Goal: Task Accomplishment & Management: Complete application form

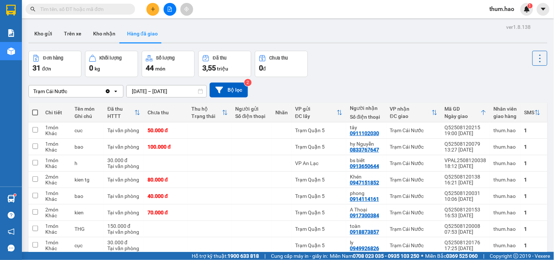
click at [148, 9] on button at bounding box center [152, 9] width 13 height 13
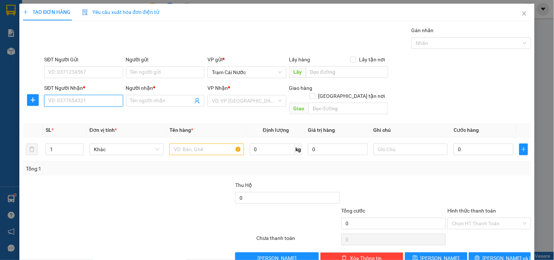
click at [93, 101] on input "SĐT Người Nhận *" at bounding box center [83, 101] width 78 height 12
type input "0943097572"
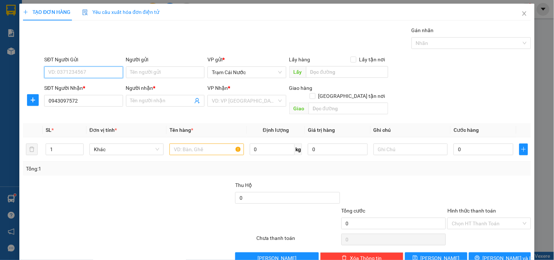
click at [88, 73] on input "SĐT Người Gửi" at bounding box center [83, 72] width 78 height 12
type input "0915658361"
click at [89, 88] on div "0915658361 - ĐẤU" at bounding box center [82, 87] width 69 height 8
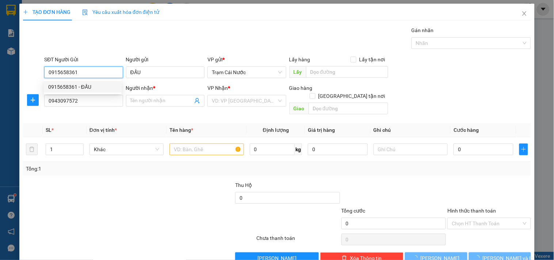
type input "ĐẤU"
type input "30.000"
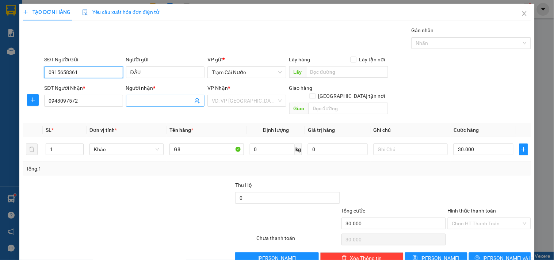
type input "0915658361"
click at [158, 99] on input "Người nhận *" at bounding box center [161, 101] width 62 height 8
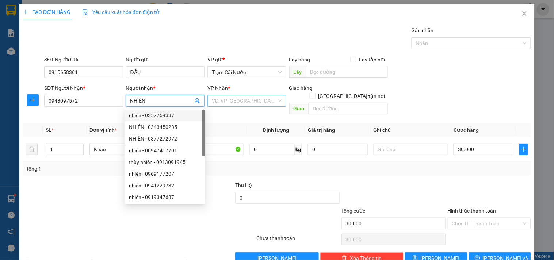
type input "NHIÊN"
click at [226, 99] on input "search" at bounding box center [244, 100] width 65 height 11
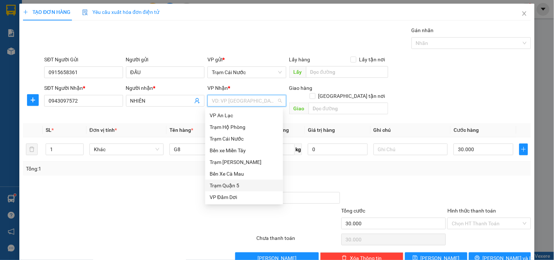
click at [234, 184] on div "Trạm Quận 5" at bounding box center [244, 185] width 69 height 8
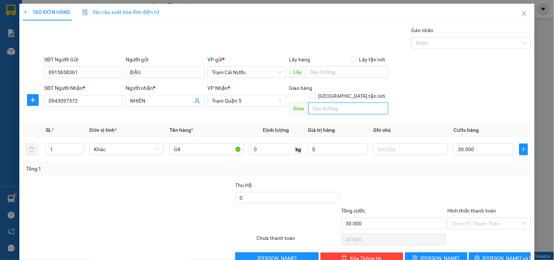
click at [322, 103] on input "text" at bounding box center [349, 109] width 80 height 12
click at [362, 92] on span "[GEOGRAPHIC_DATA] tận nơi" at bounding box center [351, 96] width 73 height 8
click at [315, 93] on input "[GEOGRAPHIC_DATA] tận nơi" at bounding box center [312, 95] width 5 height 5
checkbox input "true"
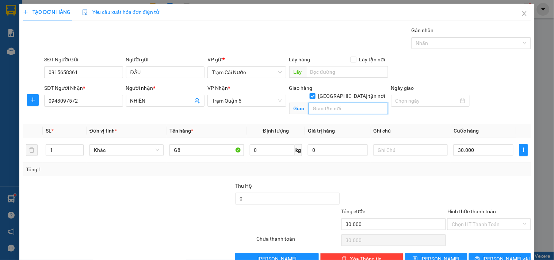
click at [359, 103] on input "text" at bounding box center [349, 109] width 80 height 12
type input "P12 Q10"
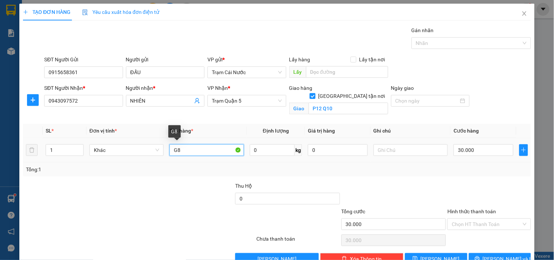
click at [194, 154] on input "G8" at bounding box center [206, 150] width 74 height 12
type input "BAO"
click at [479, 147] on input "30.000" at bounding box center [483, 150] width 60 height 12
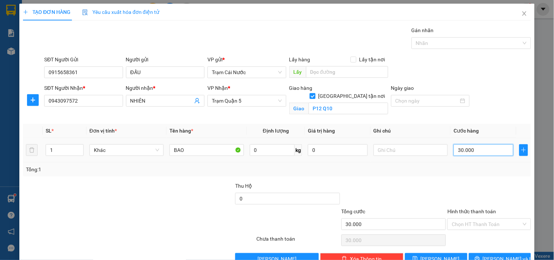
type input "0"
type input "4"
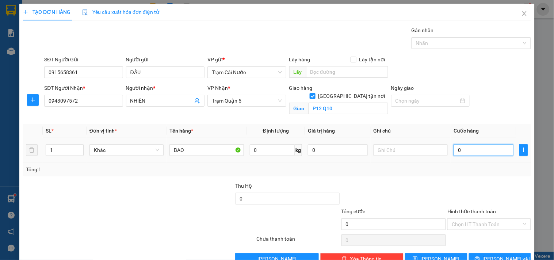
type input "004"
type input "40"
type input "0.040"
click at [446, 105] on div at bounding box center [430, 101] width 78 height 12
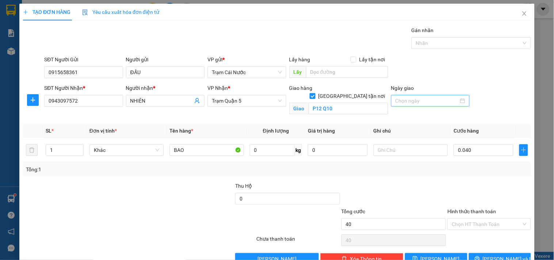
type input "40.000"
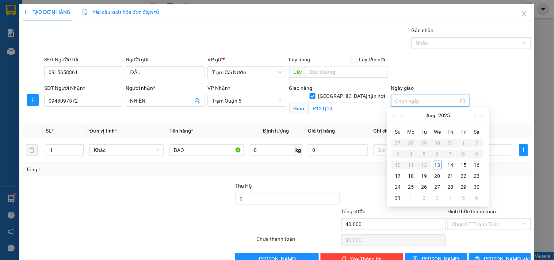
click at [442, 100] on input "Ngày giao" at bounding box center [426, 101] width 63 height 8
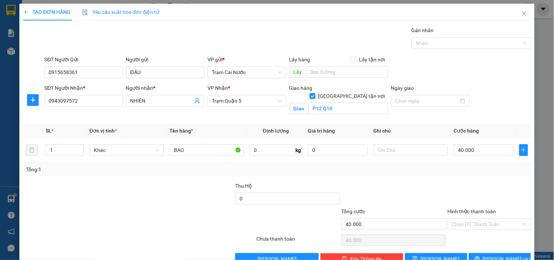
click at [361, 118] on div "Giao hàng [GEOGRAPHIC_DATA] tận nơi Giao P12 Q10" at bounding box center [339, 101] width 102 height 34
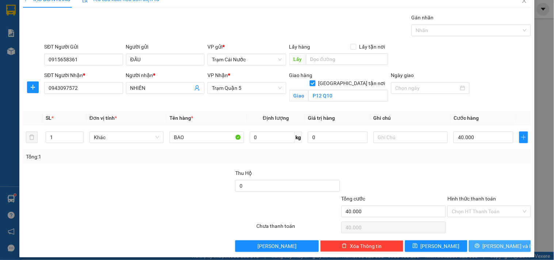
scroll to position [19, 0]
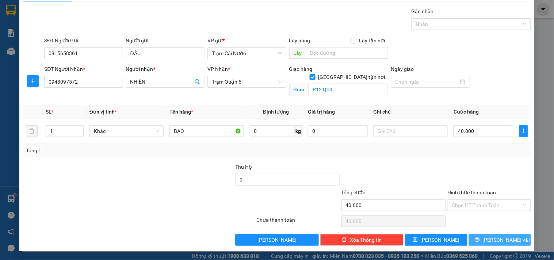
click at [494, 240] on span "[PERSON_NAME] và In" at bounding box center [508, 240] width 51 height 8
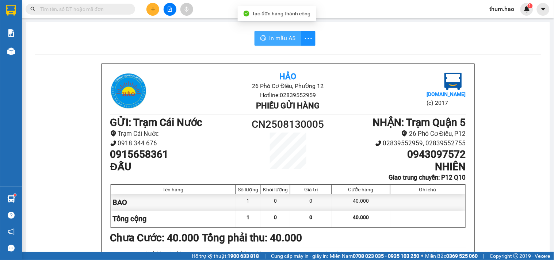
click at [277, 41] on span "In mẫu A5" at bounding box center [282, 38] width 26 height 9
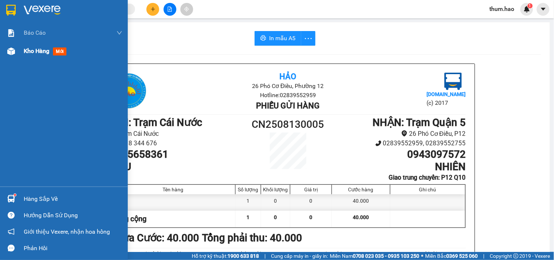
click at [29, 50] on span "Kho hàng" at bounding box center [37, 50] width 26 height 7
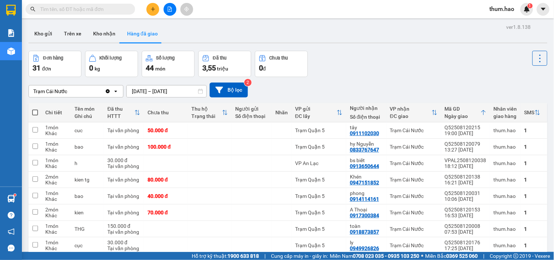
click at [151, 13] on button at bounding box center [152, 9] width 13 height 13
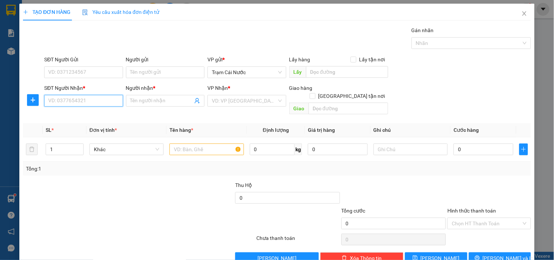
click at [105, 106] on input "SĐT Người Nhận *" at bounding box center [83, 101] width 78 height 12
type input "0942343250"
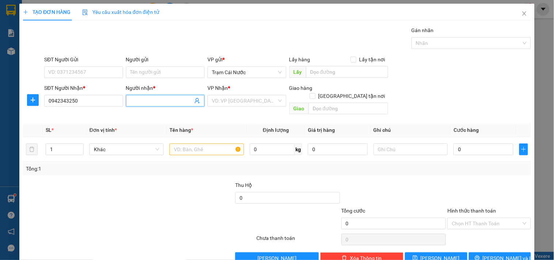
click at [164, 103] on input "Người nhận *" at bounding box center [161, 101] width 62 height 8
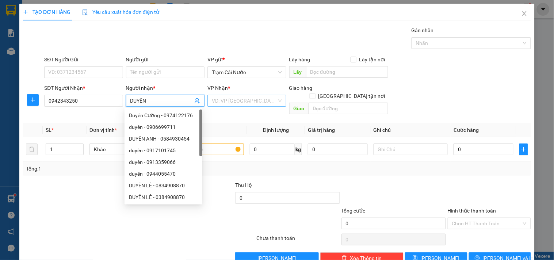
type input "DUYÊN"
click at [237, 96] on input "search" at bounding box center [244, 100] width 65 height 11
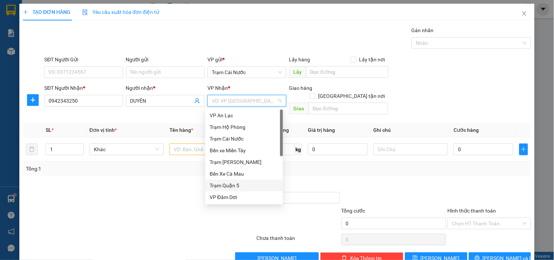
click at [239, 185] on div "Trạm Quận 5" at bounding box center [244, 185] width 69 height 8
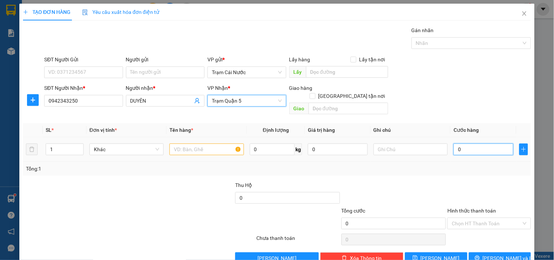
click at [479, 143] on input "0" at bounding box center [483, 149] width 60 height 12
type input "003"
type input "3"
type input "0.030"
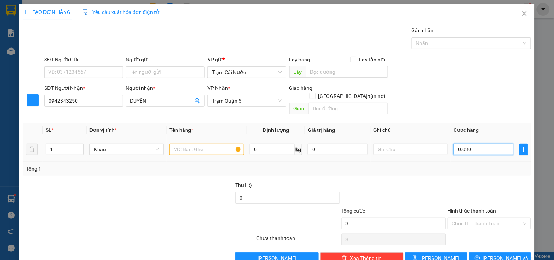
type input "30"
type input "00.300"
type input "300"
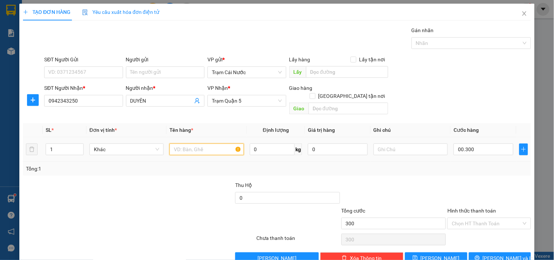
type input "300.000"
click at [207, 143] on input "text" at bounding box center [206, 149] width 74 height 12
type input "XE"
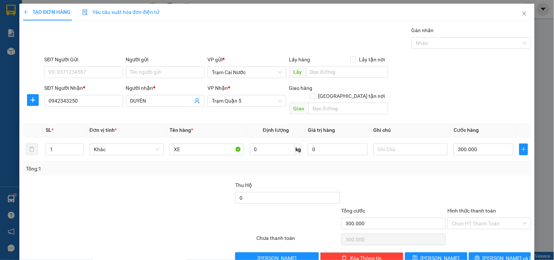
drag, startPoint x: 468, startPoint y: 218, endPoint x: 470, endPoint y: 223, distance: 5.1
click at [468, 218] on input "Hình thức thanh toán" at bounding box center [486, 223] width 69 height 11
click at [472, 232] on div "Tại văn phòng" at bounding box center [485, 230] width 74 height 8
type input "0"
click at [479, 253] on button "[PERSON_NAME] và In" at bounding box center [500, 258] width 62 height 12
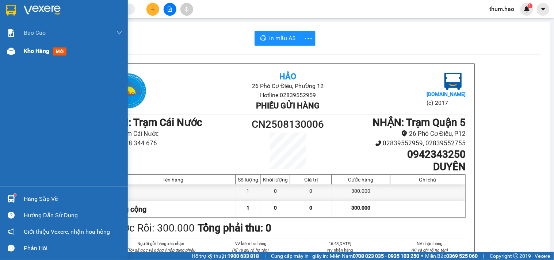
click at [45, 48] on span "Kho hàng" at bounding box center [37, 50] width 26 height 7
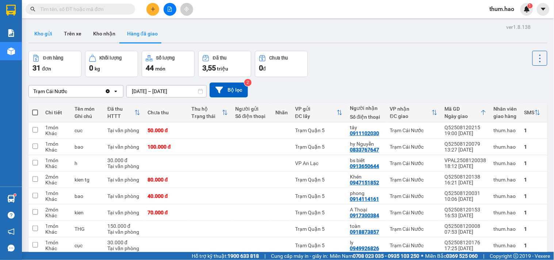
click at [49, 37] on button "Kho gửi" at bounding box center [43, 34] width 30 height 18
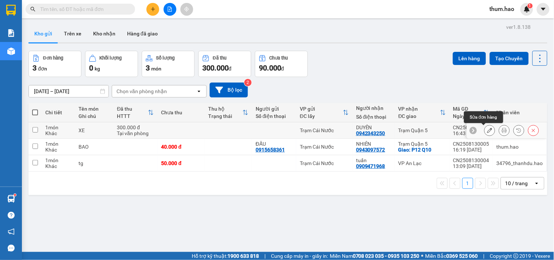
click at [488, 130] on button at bounding box center [489, 130] width 10 height 13
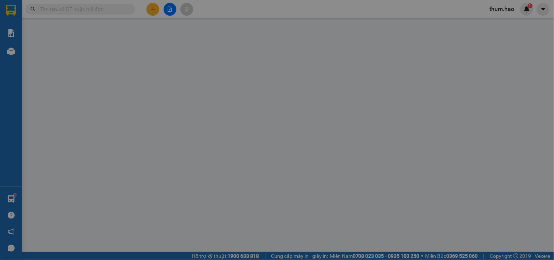
type input "0942343250"
type input "DUYÊN"
type input "300.000"
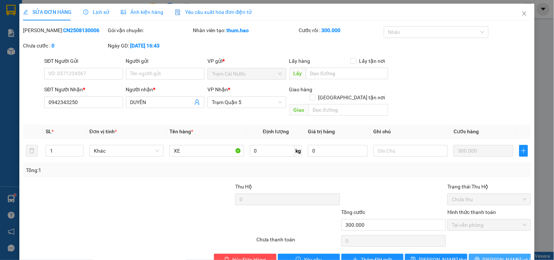
click at [506, 256] on span "[PERSON_NAME] và In" at bounding box center [508, 260] width 51 height 8
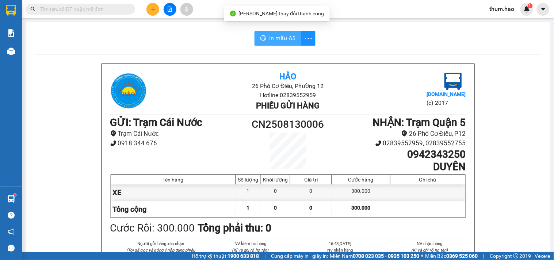
click at [264, 34] on button "In mẫu A5" at bounding box center [277, 38] width 47 height 15
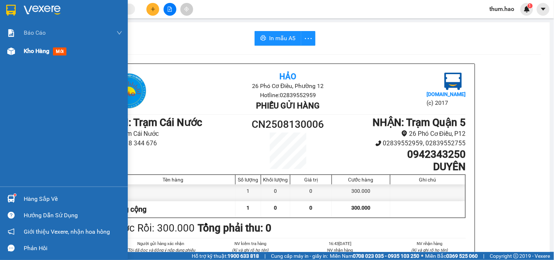
click at [46, 47] on span "Kho hàng" at bounding box center [37, 50] width 26 height 7
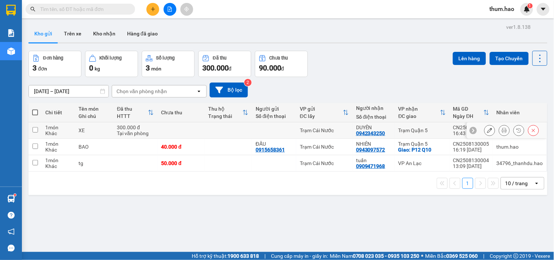
click at [487, 131] on icon at bounding box center [489, 130] width 5 height 5
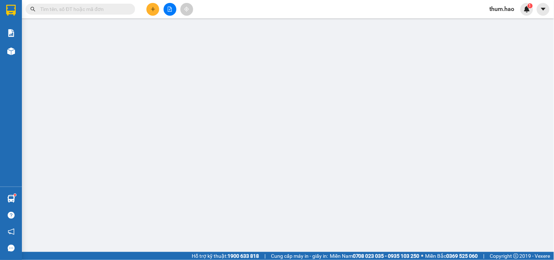
type input "0942343250"
type input "DUYÊN"
type input "300.000"
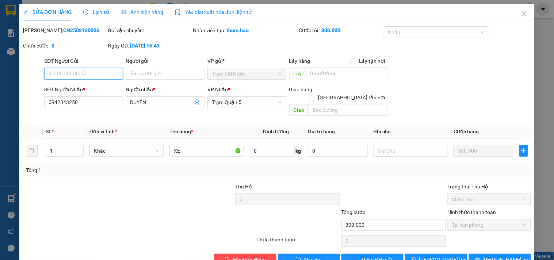
click at [75, 71] on input "SĐT Người Gửi" at bounding box center [83, 74] width 78 height 12
drag, startPoint x: 55, startPoint y: 79, endPoint x: 54, endPoint y: 76, distance: 3.7
click at [55, 79] on input "00836751133" at bounding box center [83, 74] width 78 height 12
click at [52, 73] on input "0836751133" at bounding box center [83, 74] width 78 height 12
type input "0836751133"
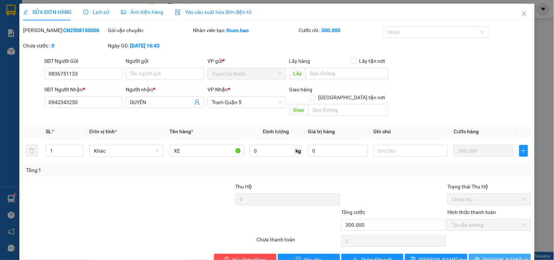
click at [486, 254] on button "[PERSON_NAME] và In" at bounding box center [500, 260] width 62 height 12
